Goal: Task Accomplishment & Management: Manage account settings

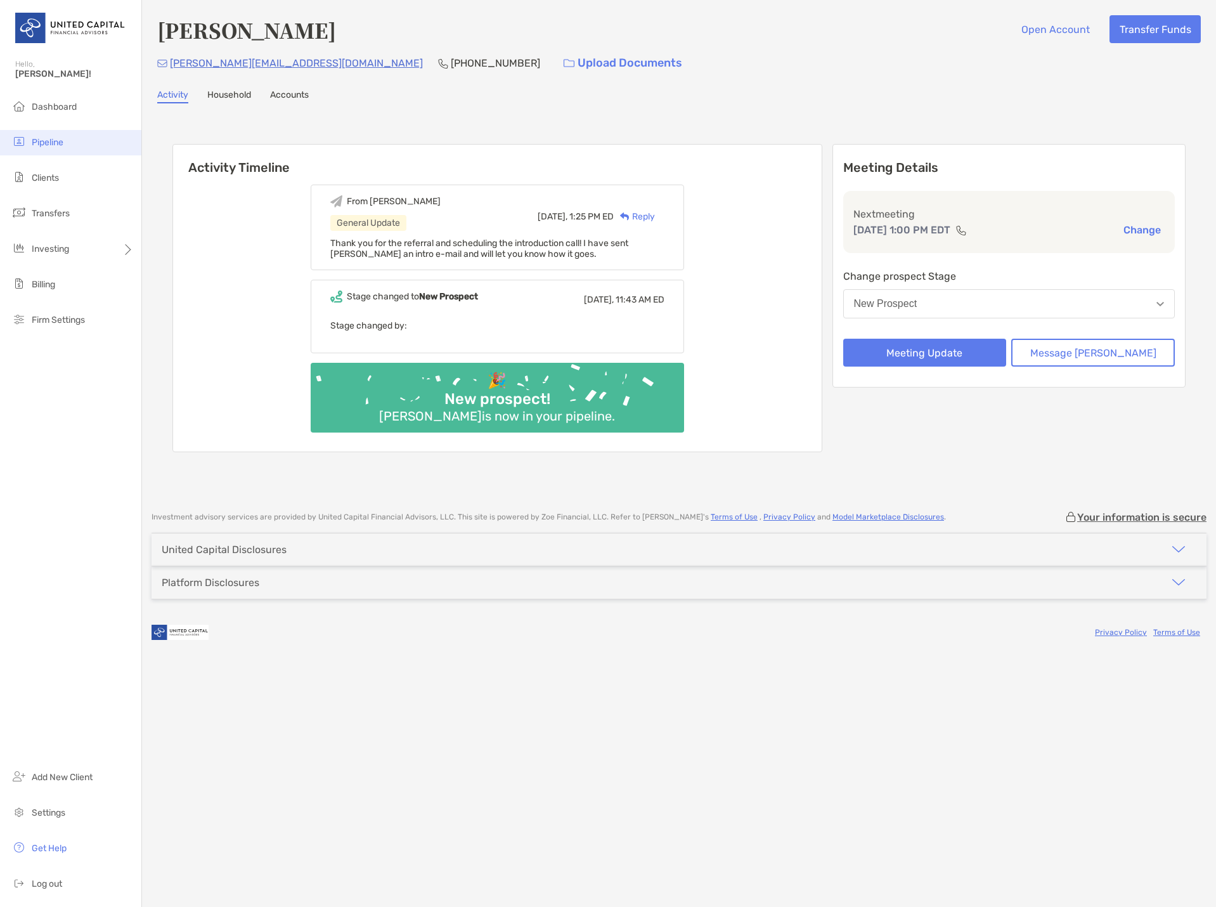
click at [62, 142] on span "Pipeline" at bounding box center [48, 142] width 32 height 11
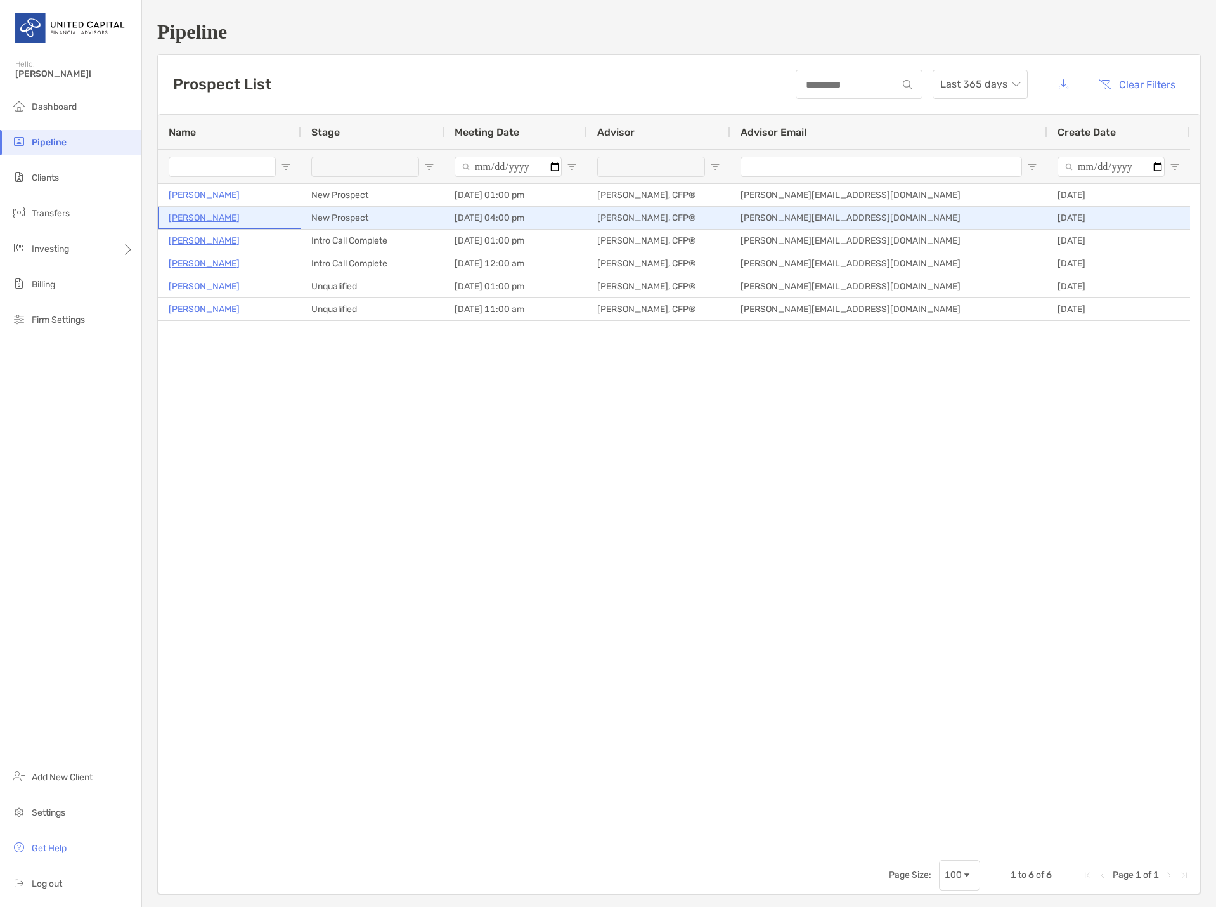
click at [197, 219] on p "[PERSON_NAME]" at bounding box center [204, 218] width 71 height 16
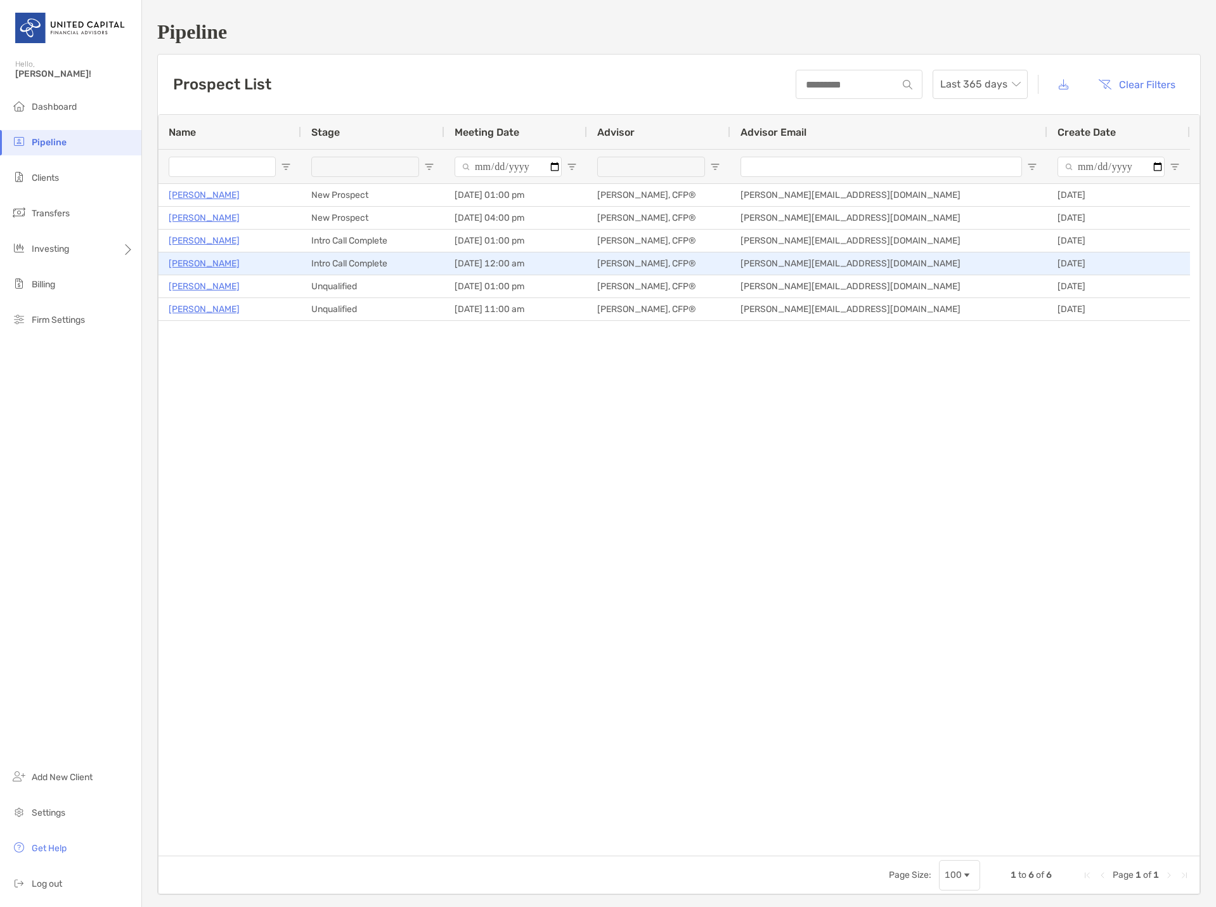
click at [224, 266] on p "[PERSON_NAME]" at bounding box center [204, 264] width 71 height 16
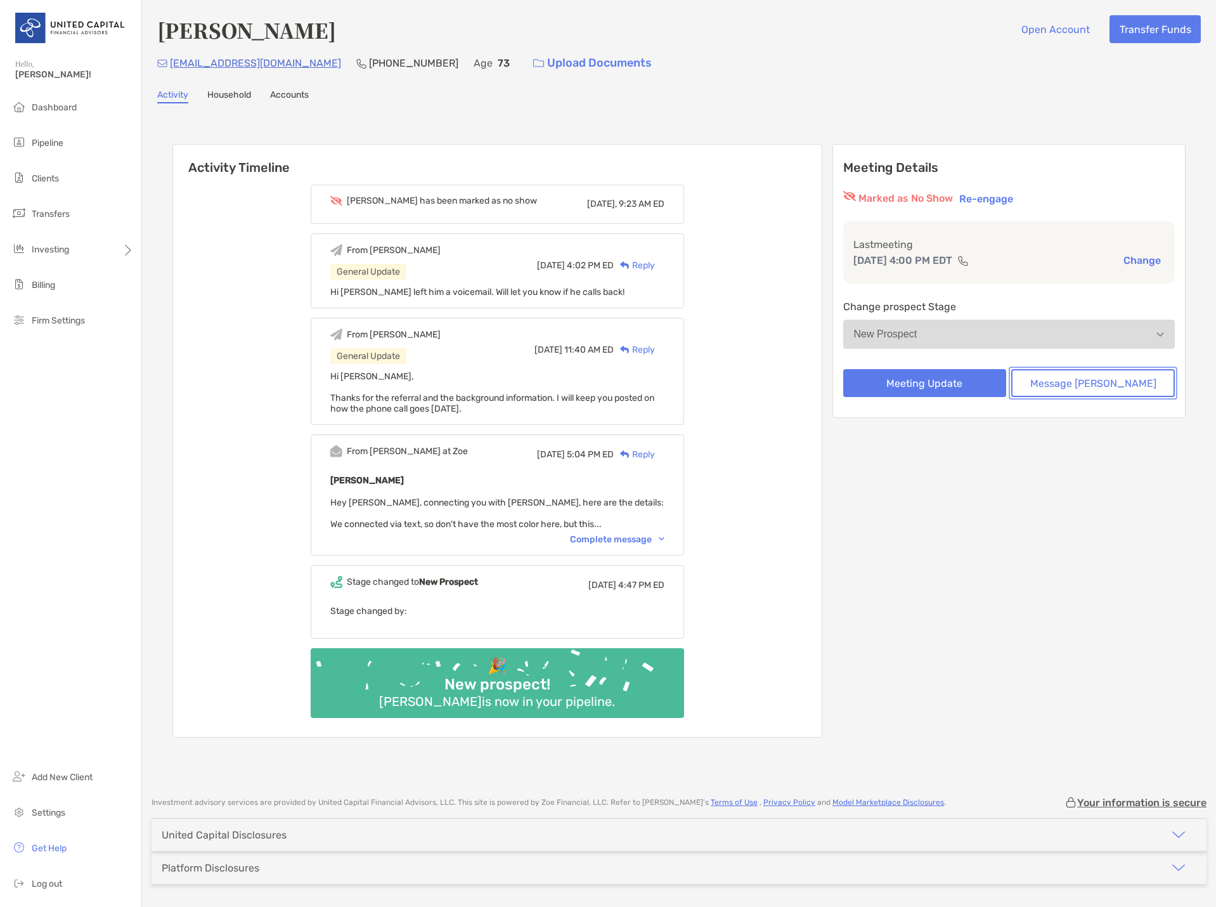
click at [1061, 388] on button "Message [PERSON_NAME]" at bounding box center [1093, 383] width 164 height 28
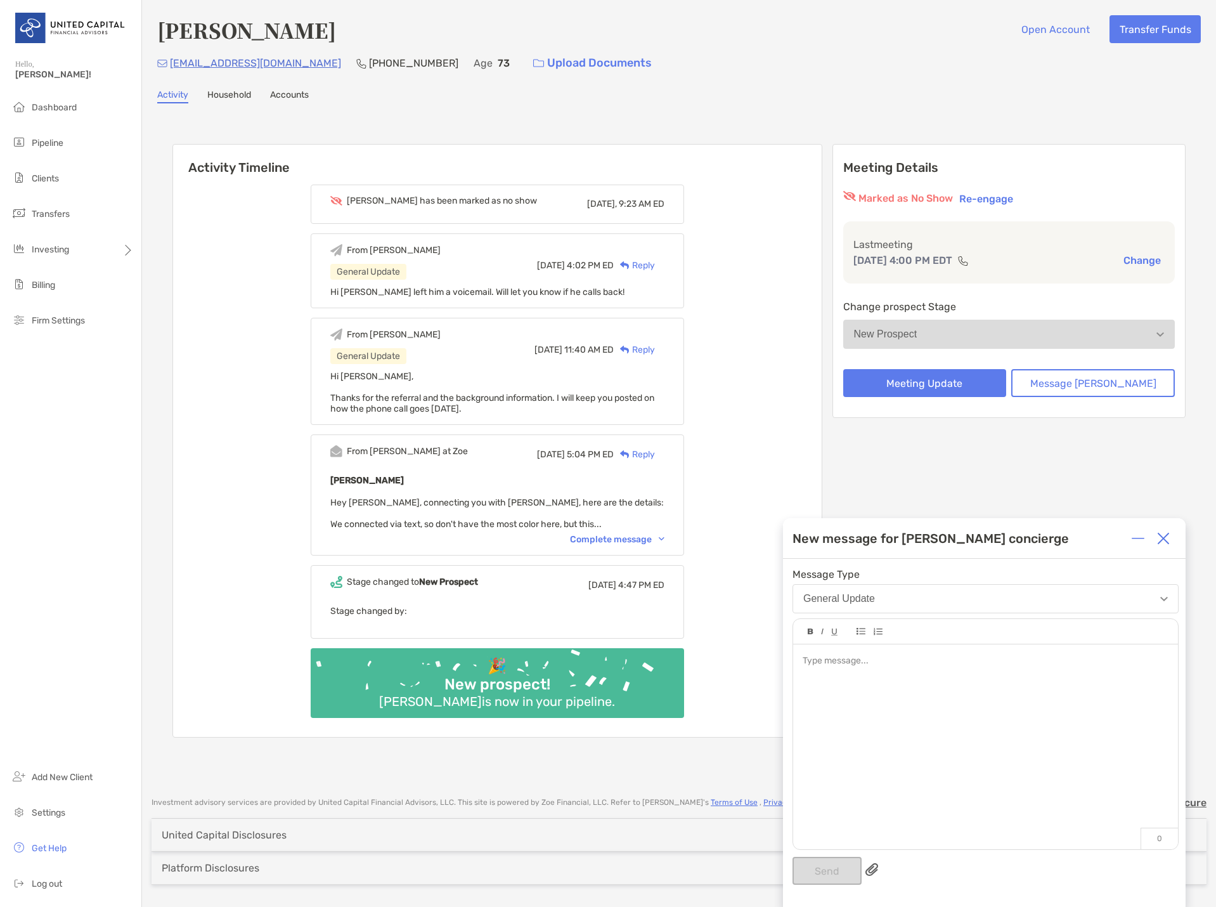
click at [908, 679] on div at bounding box center [985, 740] width 385 height 192
click at [810, 874] on button "Send" at bounding box center [827, 871] width 69 height 28
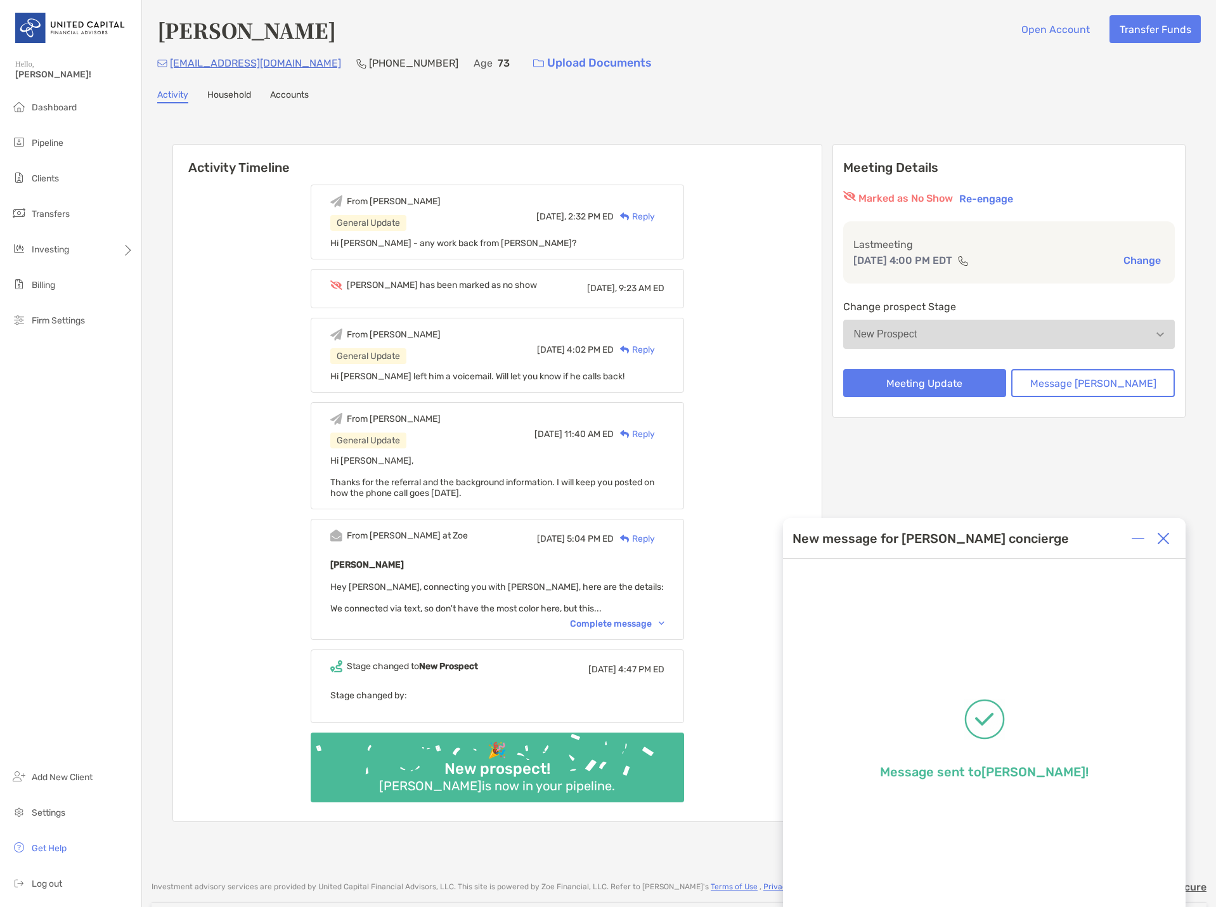
click at [256, 394] on div "From Michael General Update Today, 2:32 PM ED Reply Hi Paul - any work back fro…" at bounding box center [497, 498] width 649 height 646
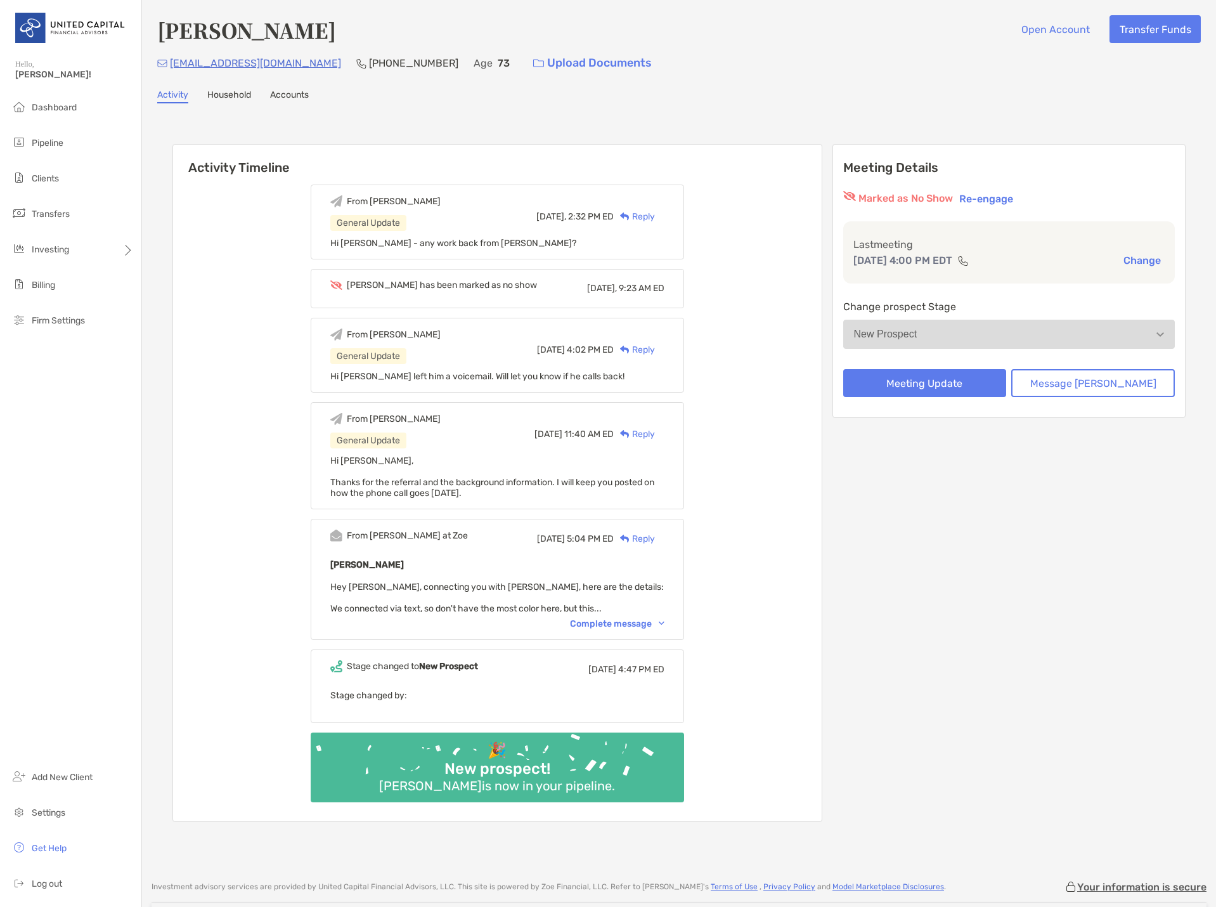
click at [202, 356] on div "From Michael General Update Today, 2:32 PM ED Reply Hi Paul - any work back fro…" at bounding box center [497, 498] width 649 height 646
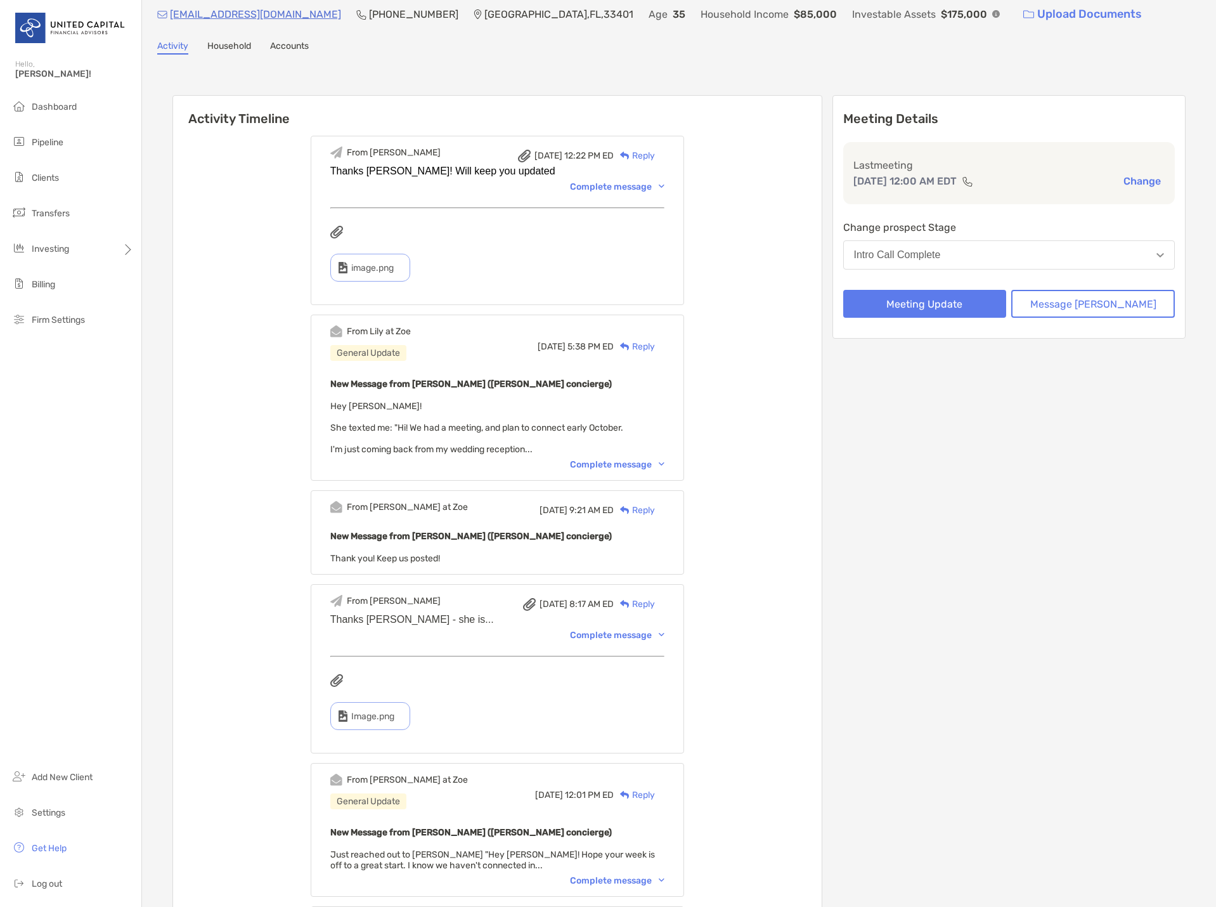
scroll to position [63, 0]
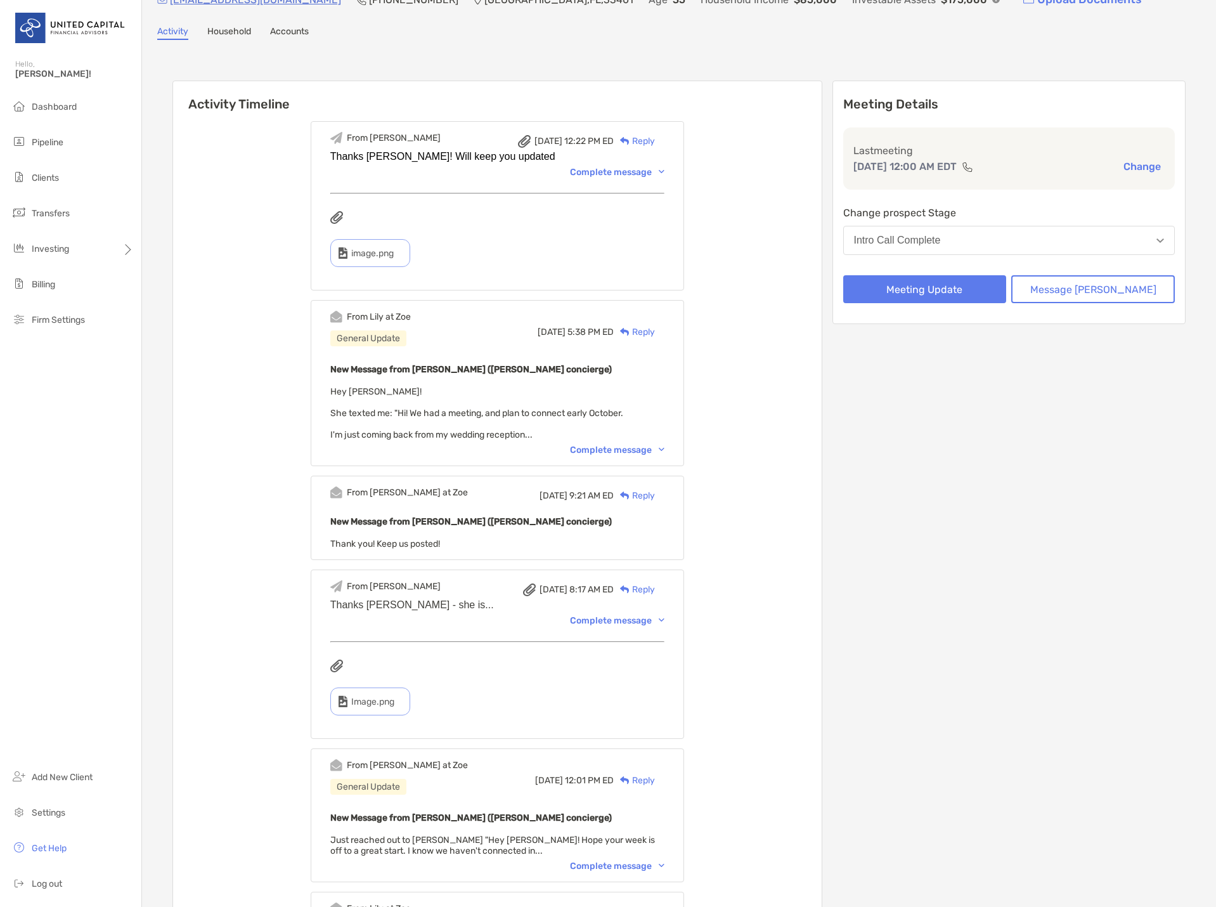
click at [626, 448] on div "Complete message" at bounding box center [617, 449] width 94 height 11
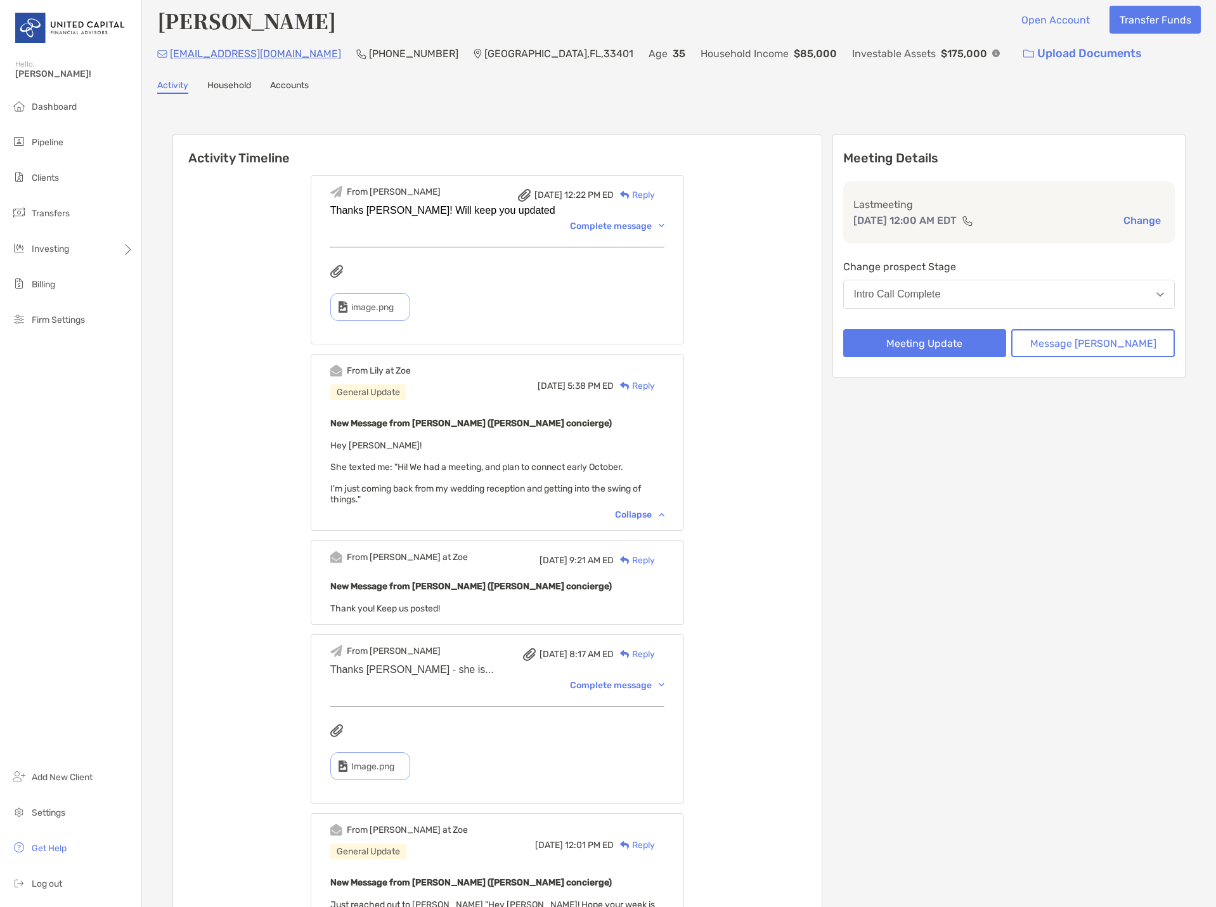
scroll to position [0, 0]
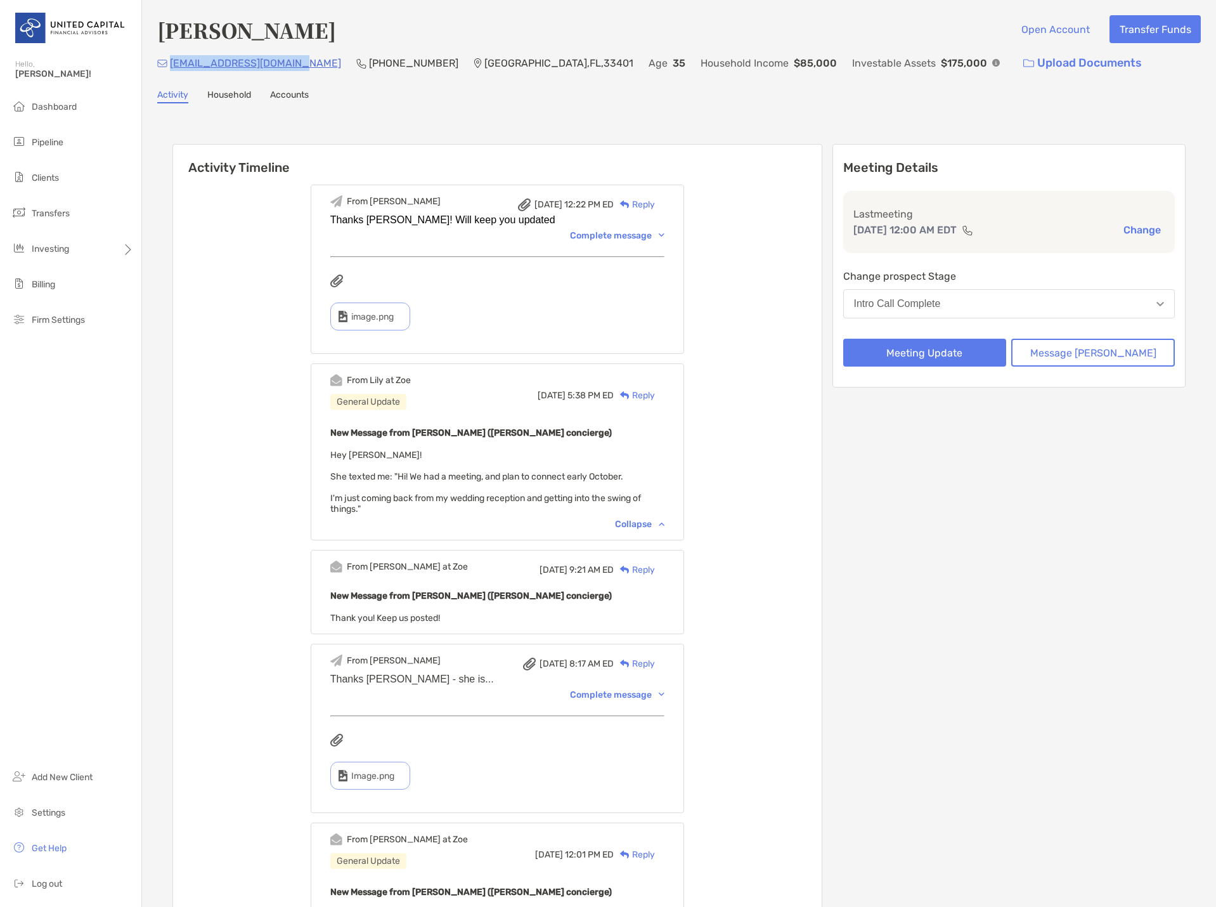
drag, startPoint x: 295, startPoint y: 63, endPoint x: 170, endPoint y: 69, distance: 125.7
click at [170, 69] on div "[EMAIL_ADDRESS][DOMAIN_NAME] (561) 601-[GEOGRAPHIC_DATA] Age [DEMOGRAPHIC_DATA]…" at bounding box center [679, 62] width 1044 height 27
copy p "[EMAIL_ADDRESS][DOMAIN_NAME]"
click at [92, 322] on li "Firm Settings" at bounding box center [70, 320] width 141 height 25
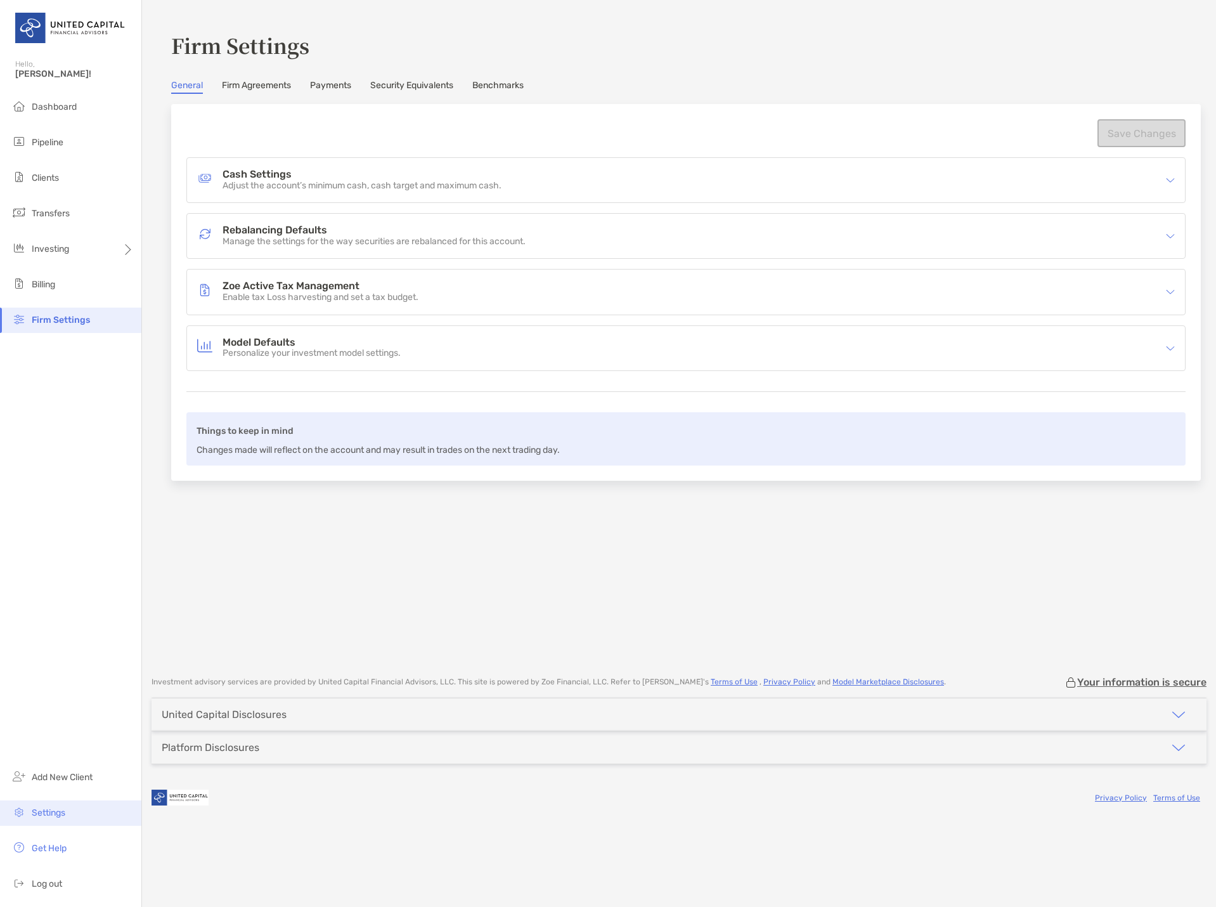
click at [56, 810] on span "Settings" at bounding box center [49, 812] width 34 height 11
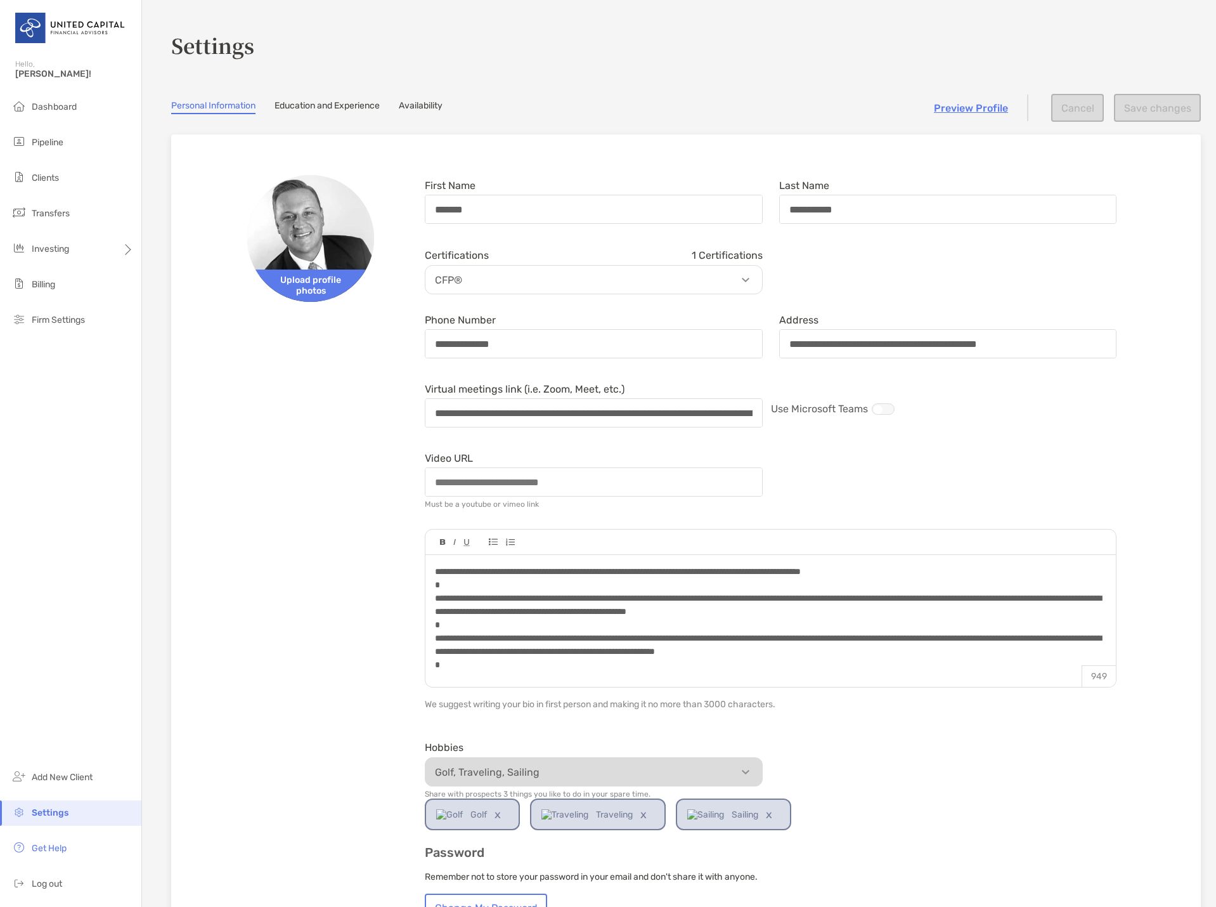
click at [424, 101] on link "Availability" at bounding box center [421, 107] width 44 height 14
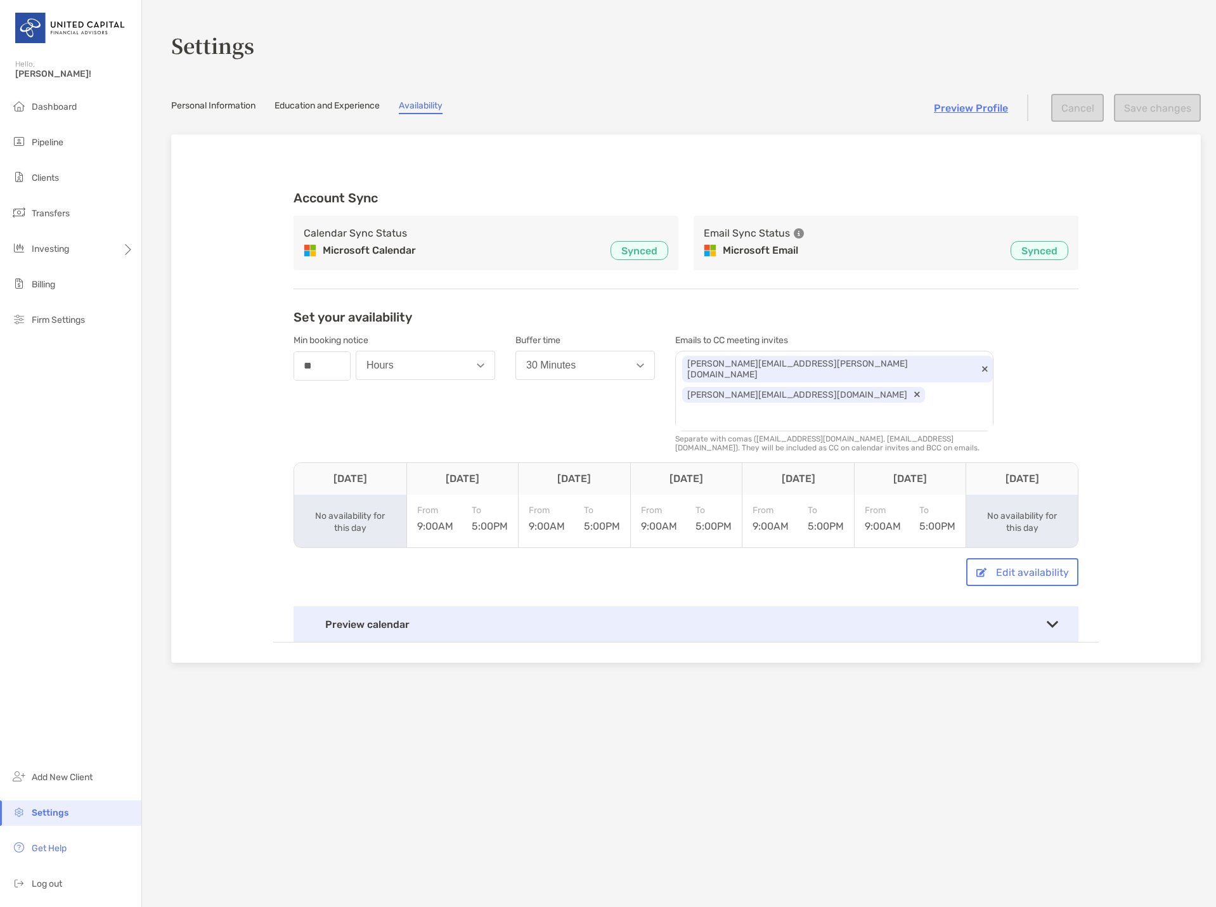
click at [1051, 606] on div "Preview calendar" at bounding box center [686, 624] width 785 height 36
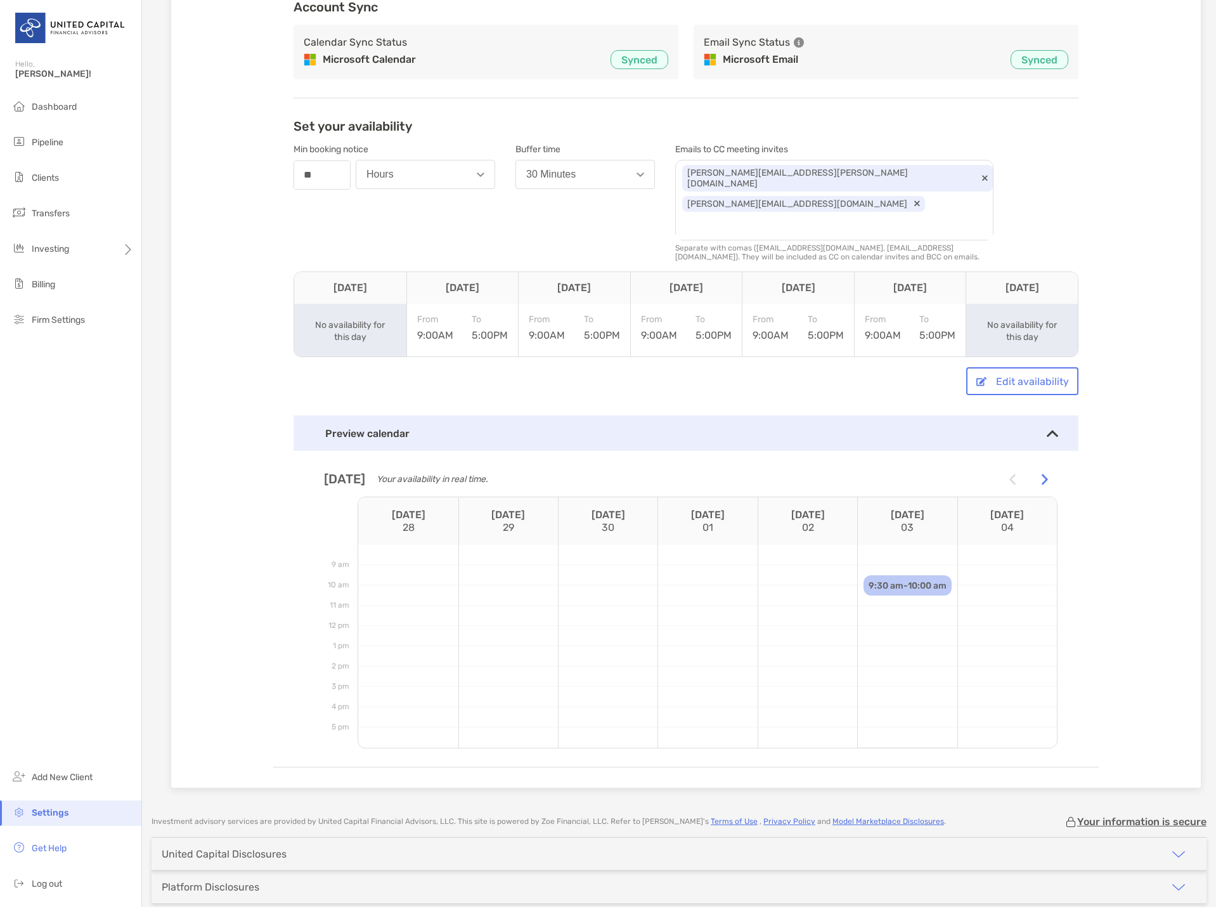
scroll to position [217, 0]
